Goal: Information Seeking & Learning: Learn about a topic

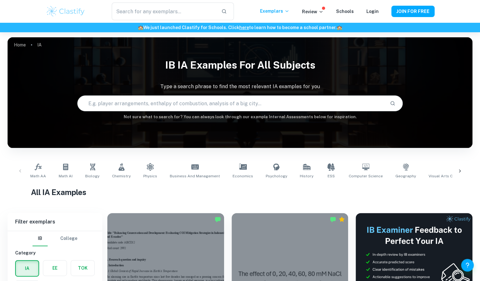
click at [460, 173] on icon at bounding box center [460, 171] width 6 height 6
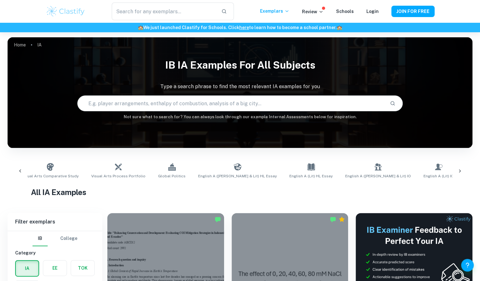
scroll to position [0, 410]
click at [461, 169] on link "Design Technology" at bounding box center [481, 170] width 40 height 21
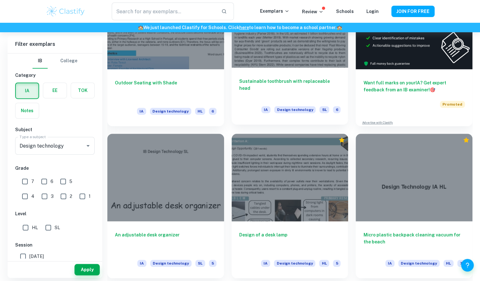
scroll to position [254, 0]
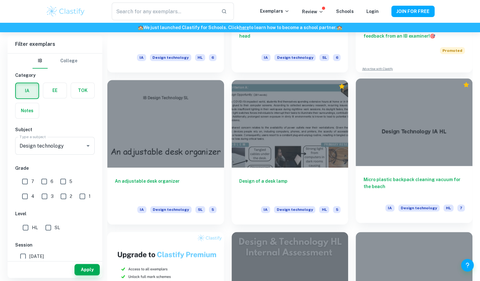
click at [400, 177] on h6 "Micro plastic backpack cleaning vacuum for the beach" at bounding box center [414, 186] width 102 height 21
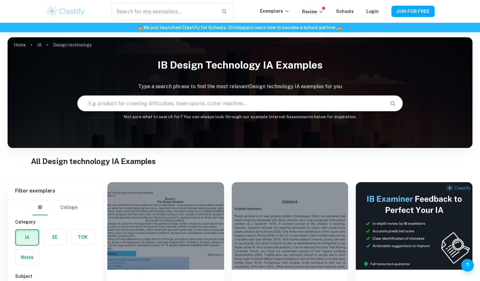
scroll to position [103, 0]
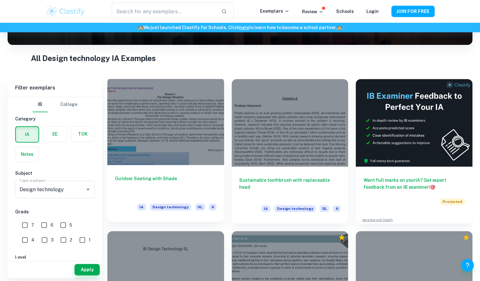
click at [181, 166] on div "Outdoor Seating with Shade IA Design technology HL 6" at bounding box center [165, 193] width 117 height 57
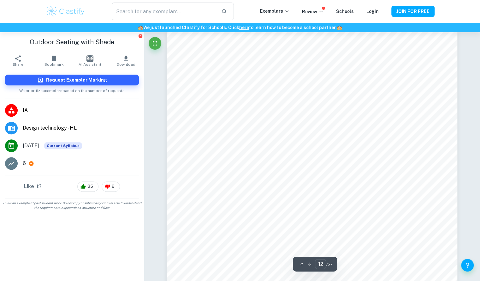
scroll to position [4712, 0]
type input "14"
